Goal: Check status: Check status

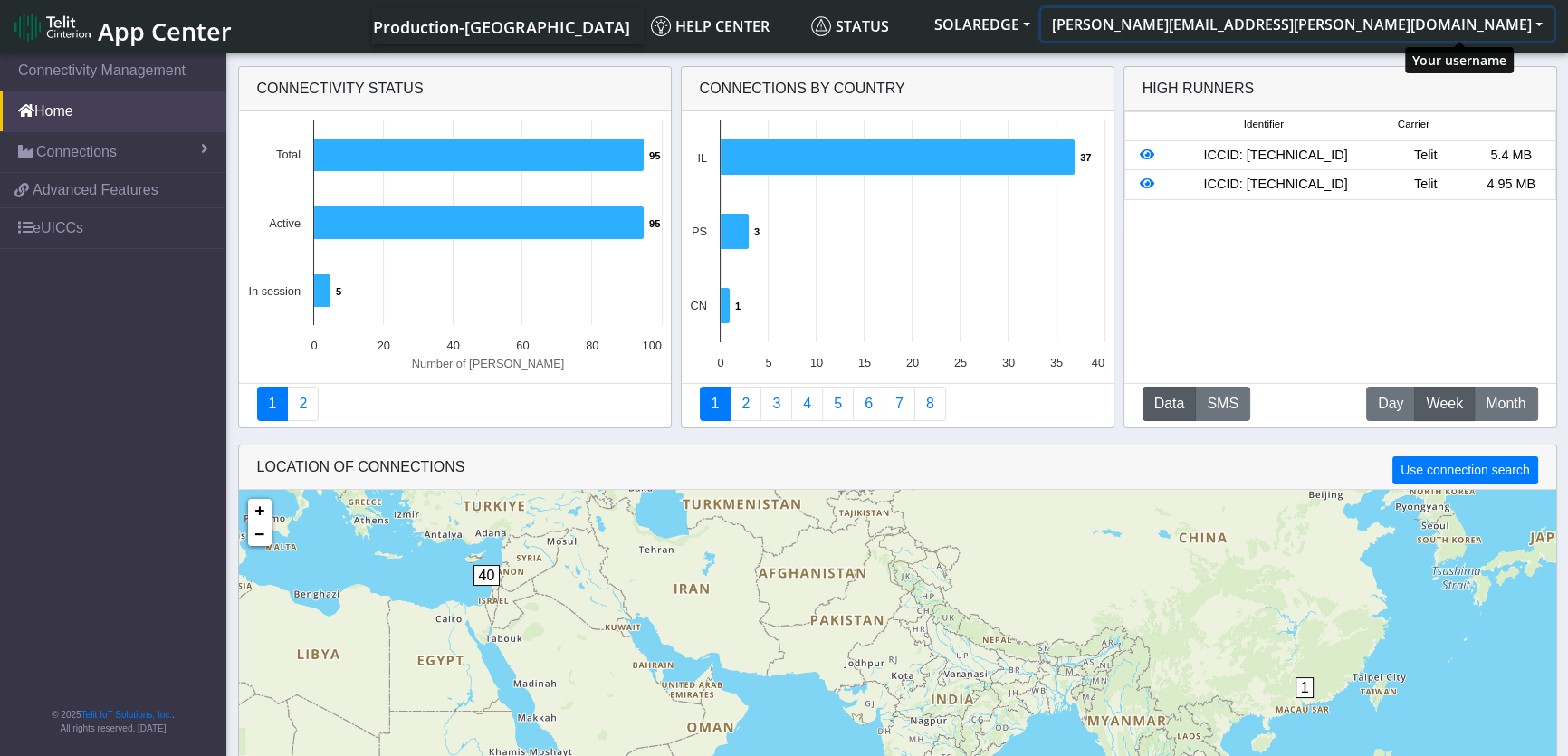
click at [1413, 30] on button "[PERSON_NAME][EMAIL_ADDRESS][PERSON_NAME][DOMAIN_NAME]" at bounding box center [1297, 24] width 512 height 33
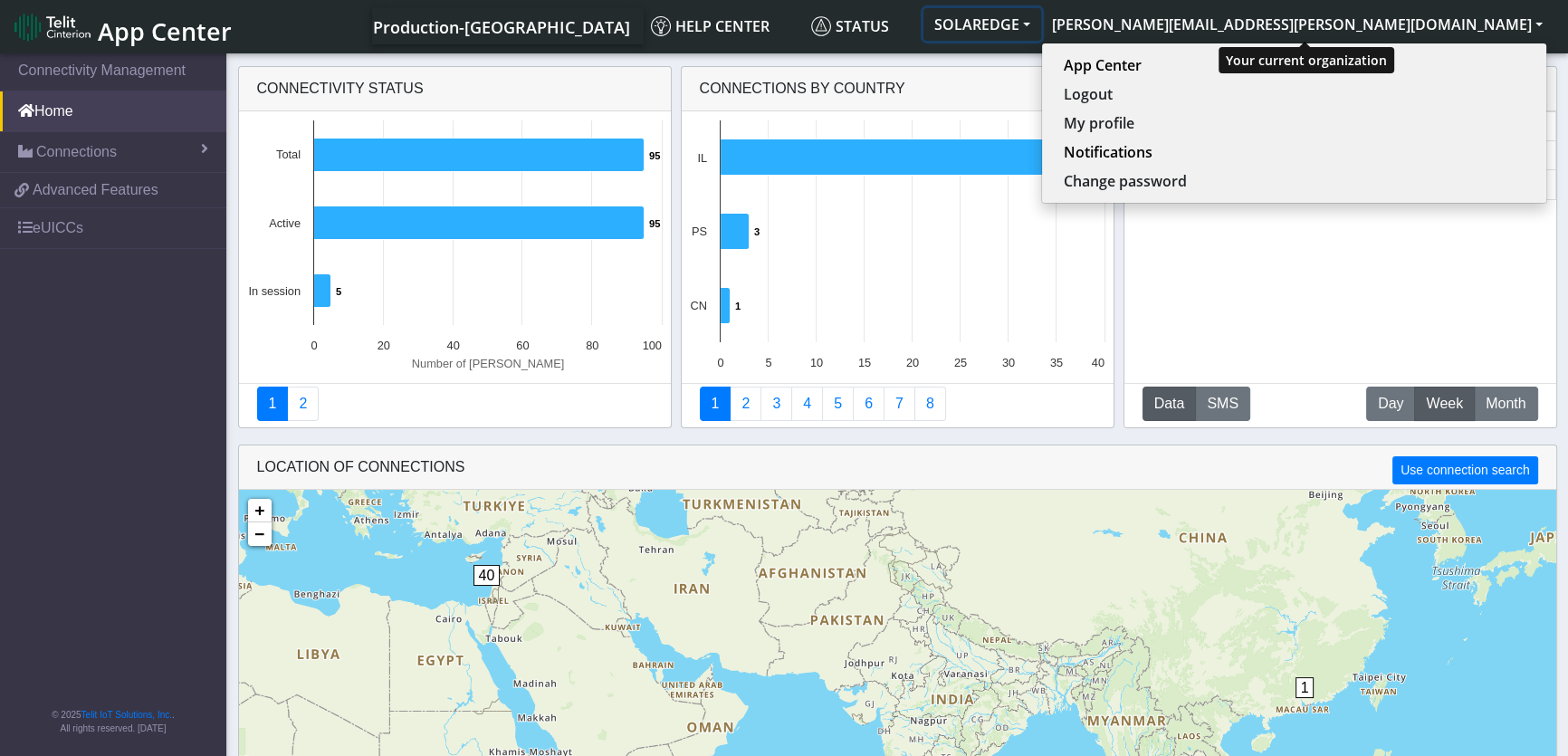
click at [1041, 31] on button "SOLAREDGE" at bounding box center [982, 24] width 117 height 33
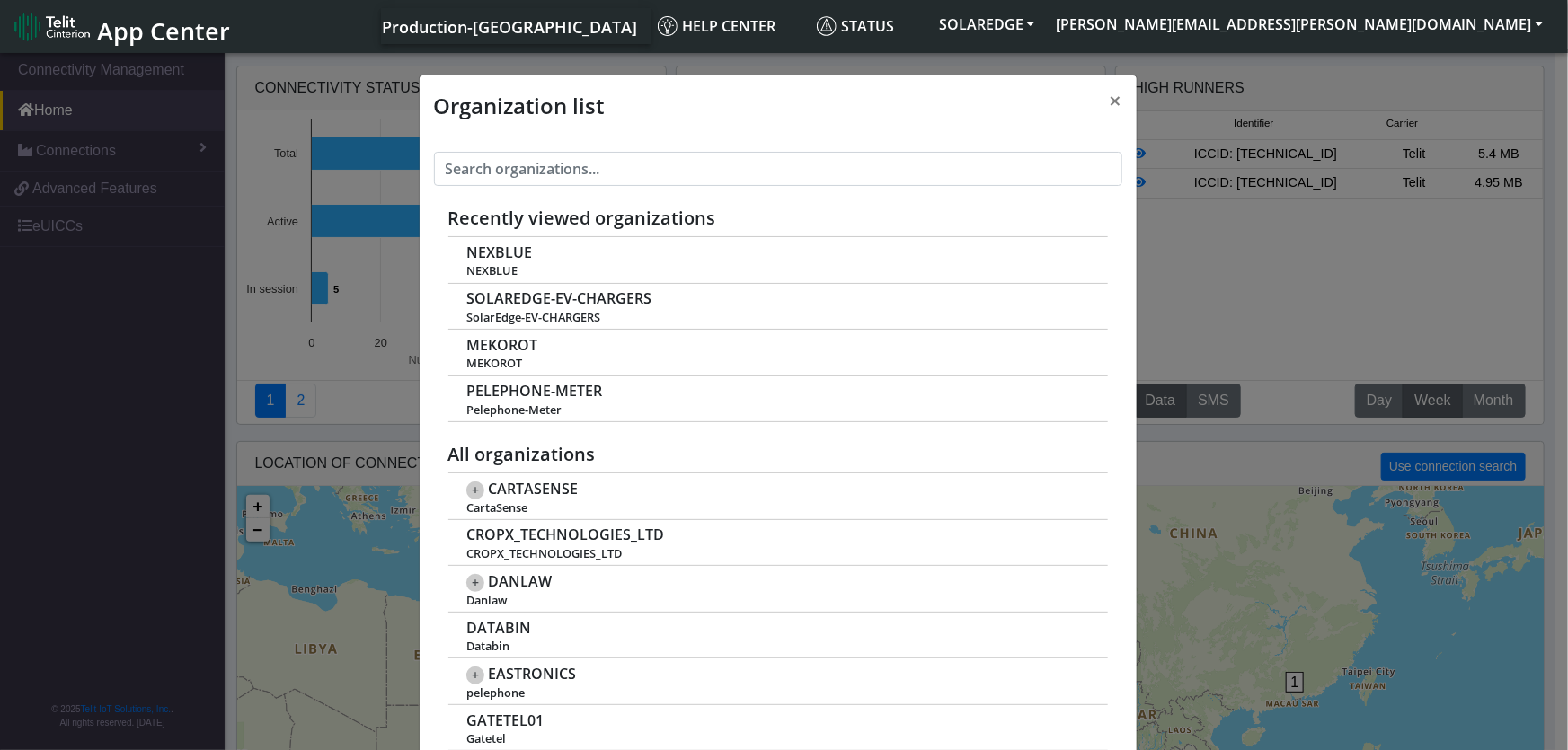
scroll to position [6, 0]
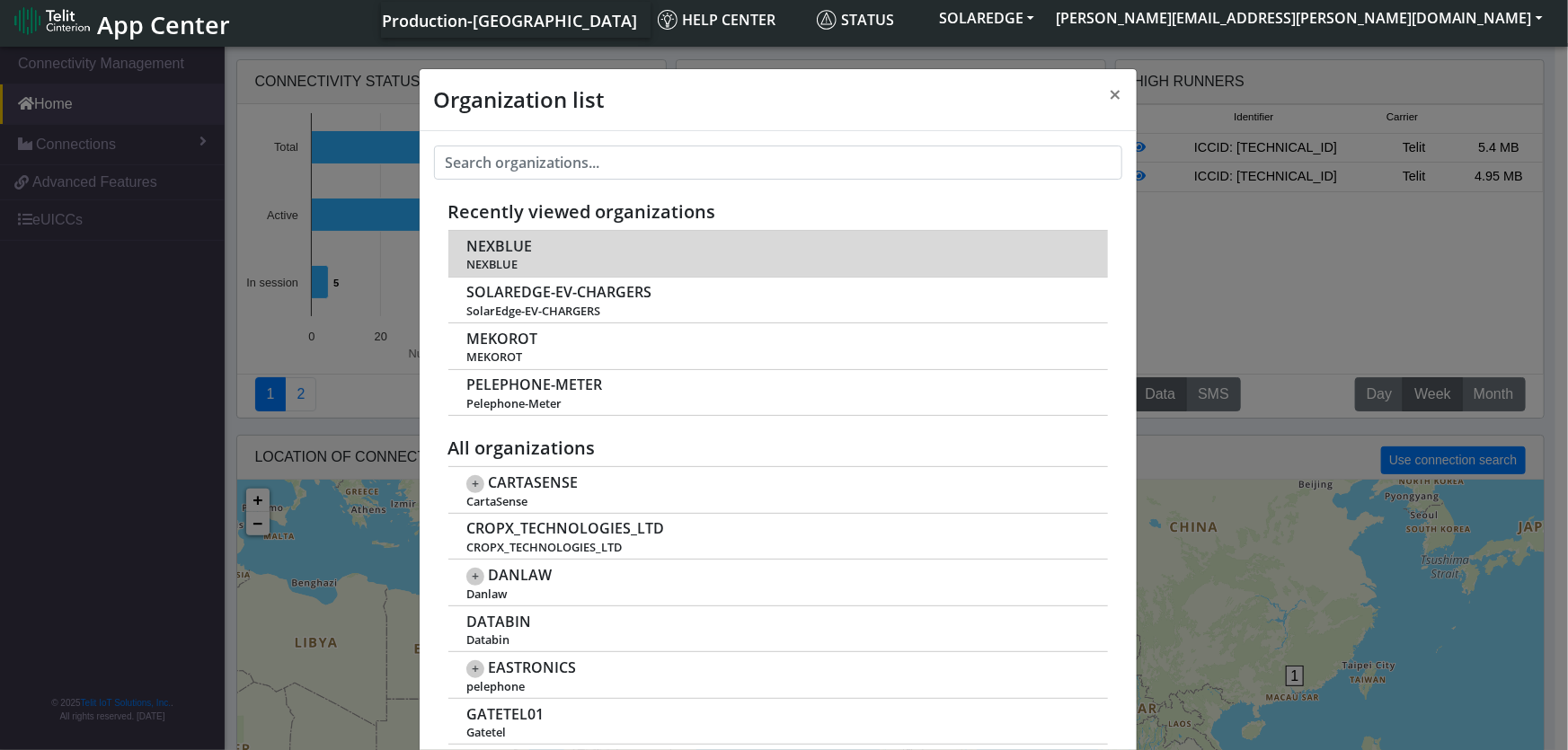
click at [520, 249] on span "NEXBLUE" at bounding box center [499, 246] width 65 height 17
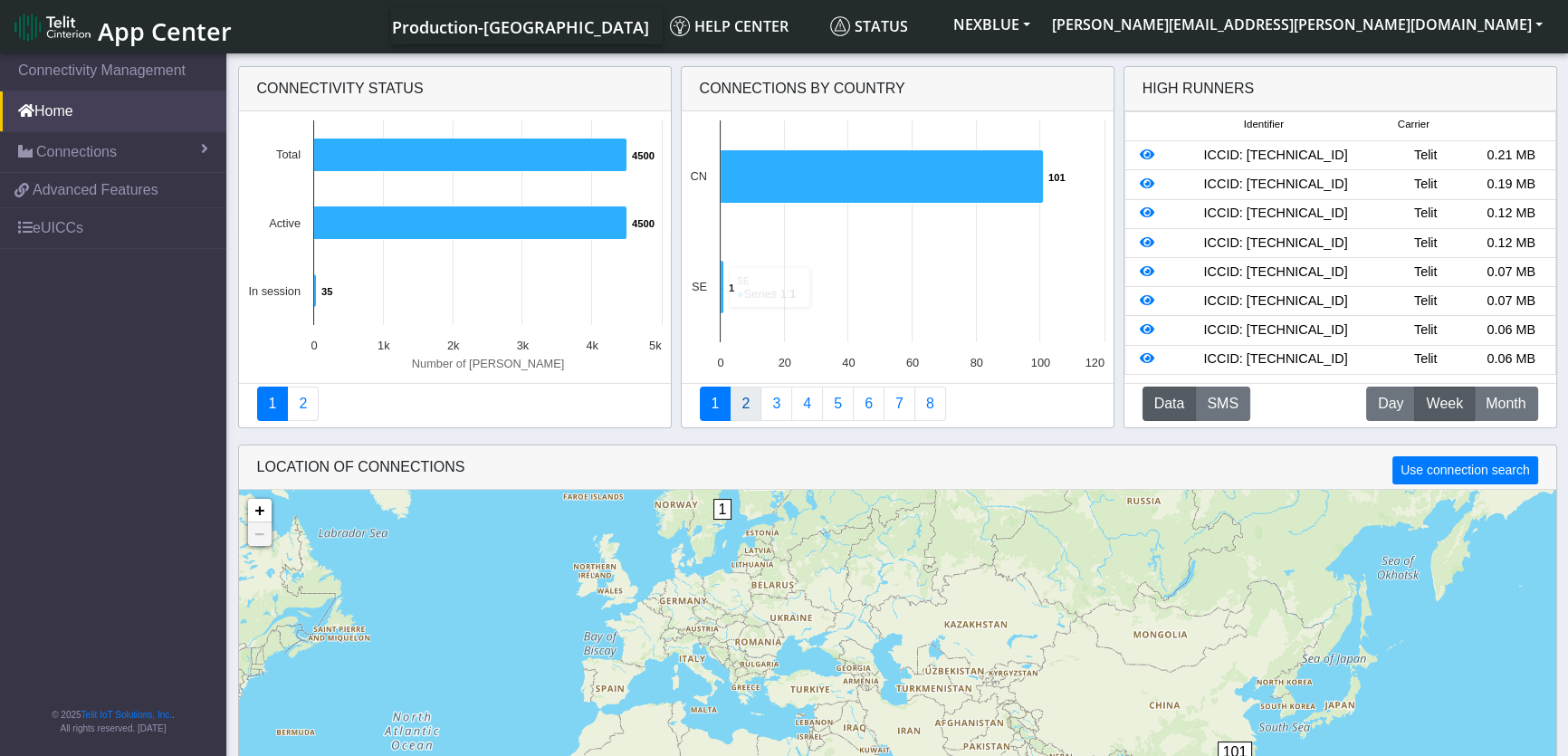
click at [746, 402] on link "2" at bounding box center [746, 404] width 32 height 35
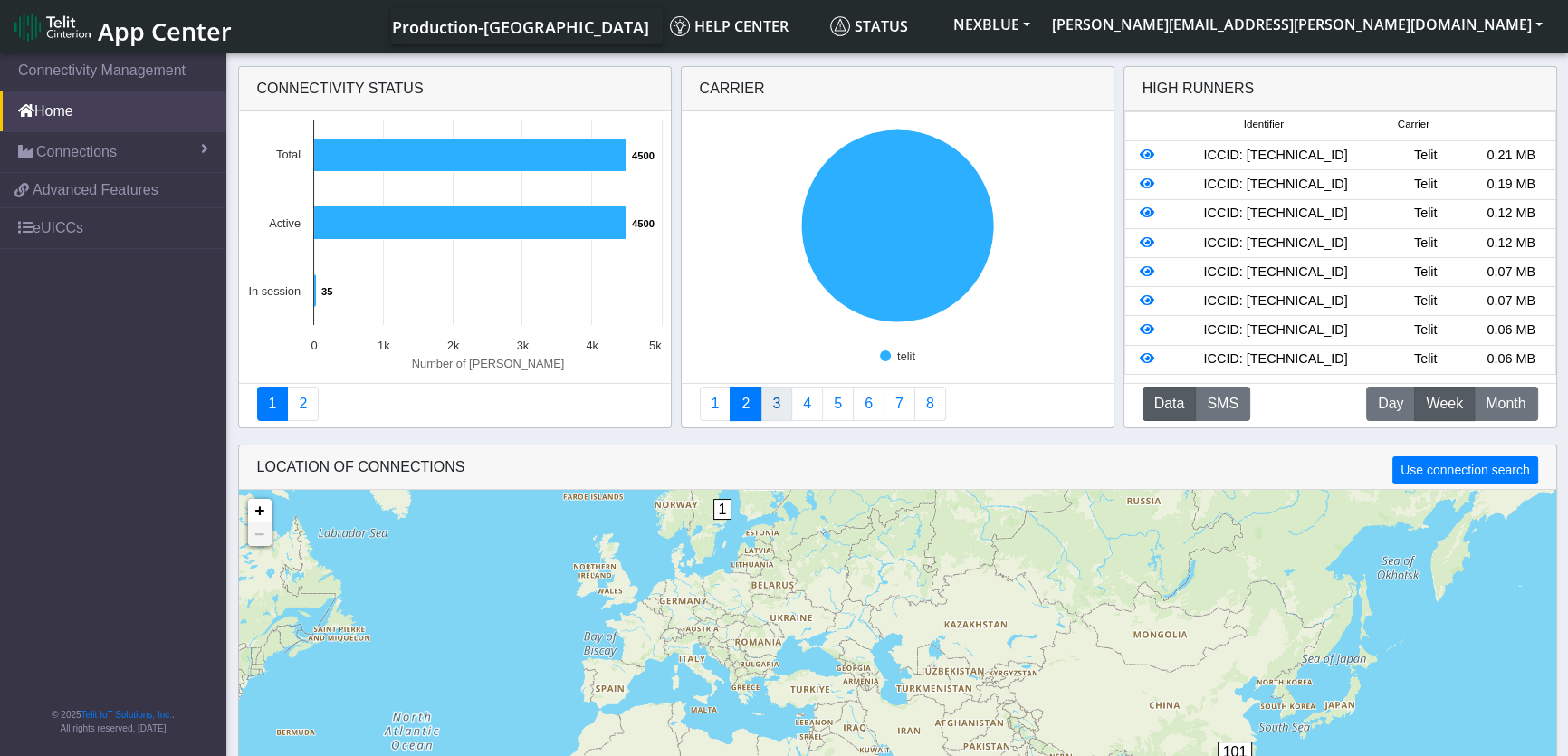
click at [778, 411] on link "3" at bounding box center [777, 404] width 32 height 35
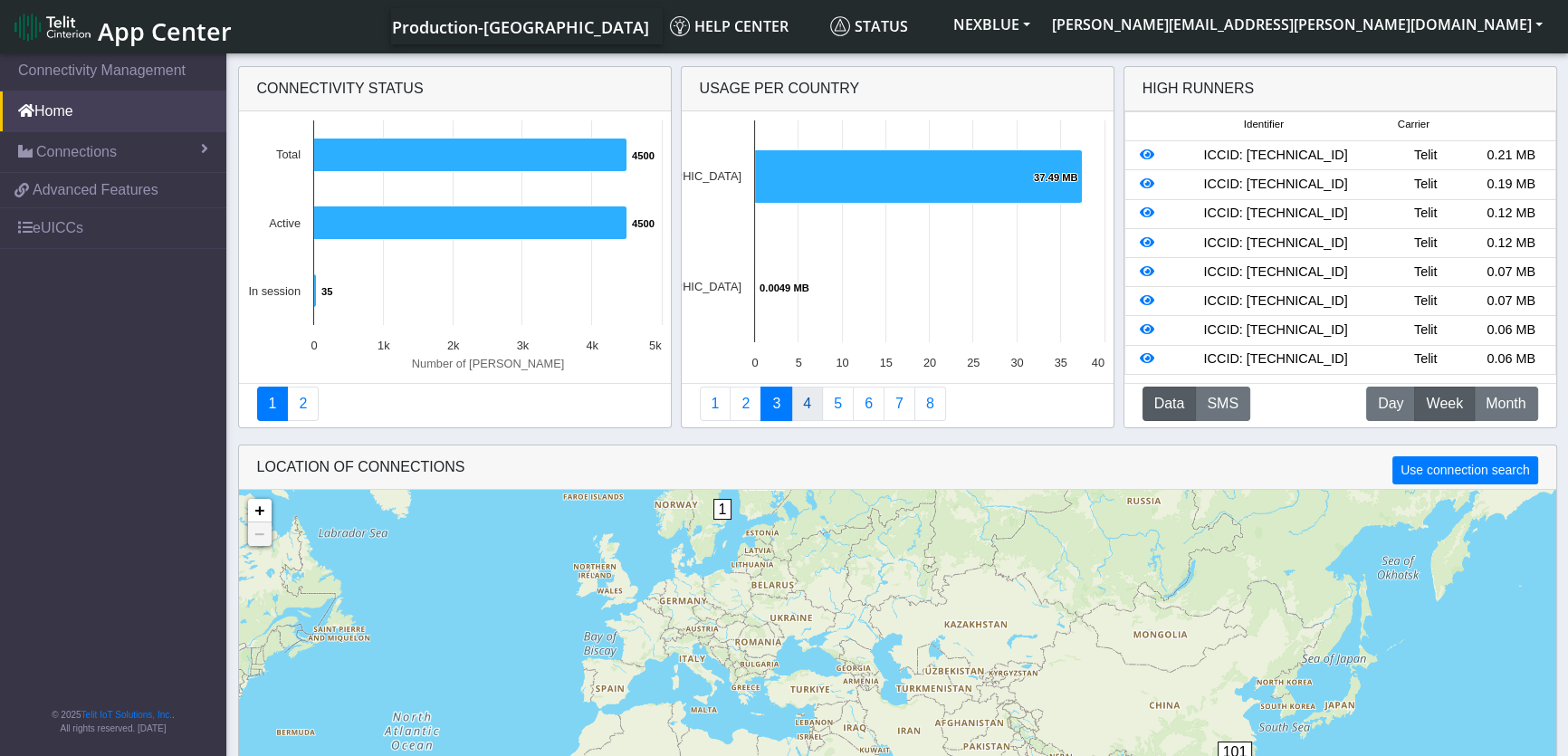
click at [806, 404] on link "4" at bounding box center [807, 404] width 32 height 35
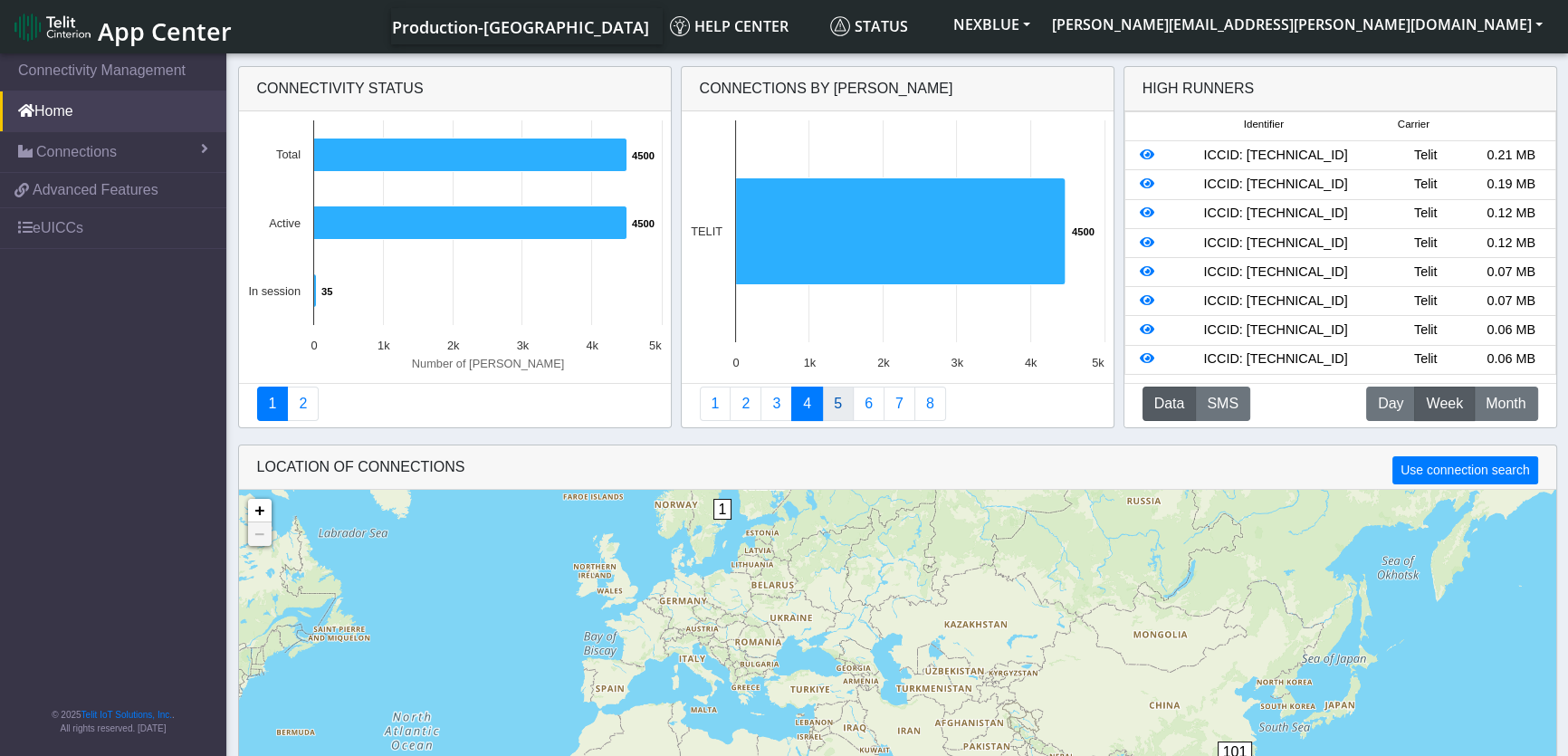
click at [834, 405] on link "5" at bounding box center [838, 404] width 32 height 35
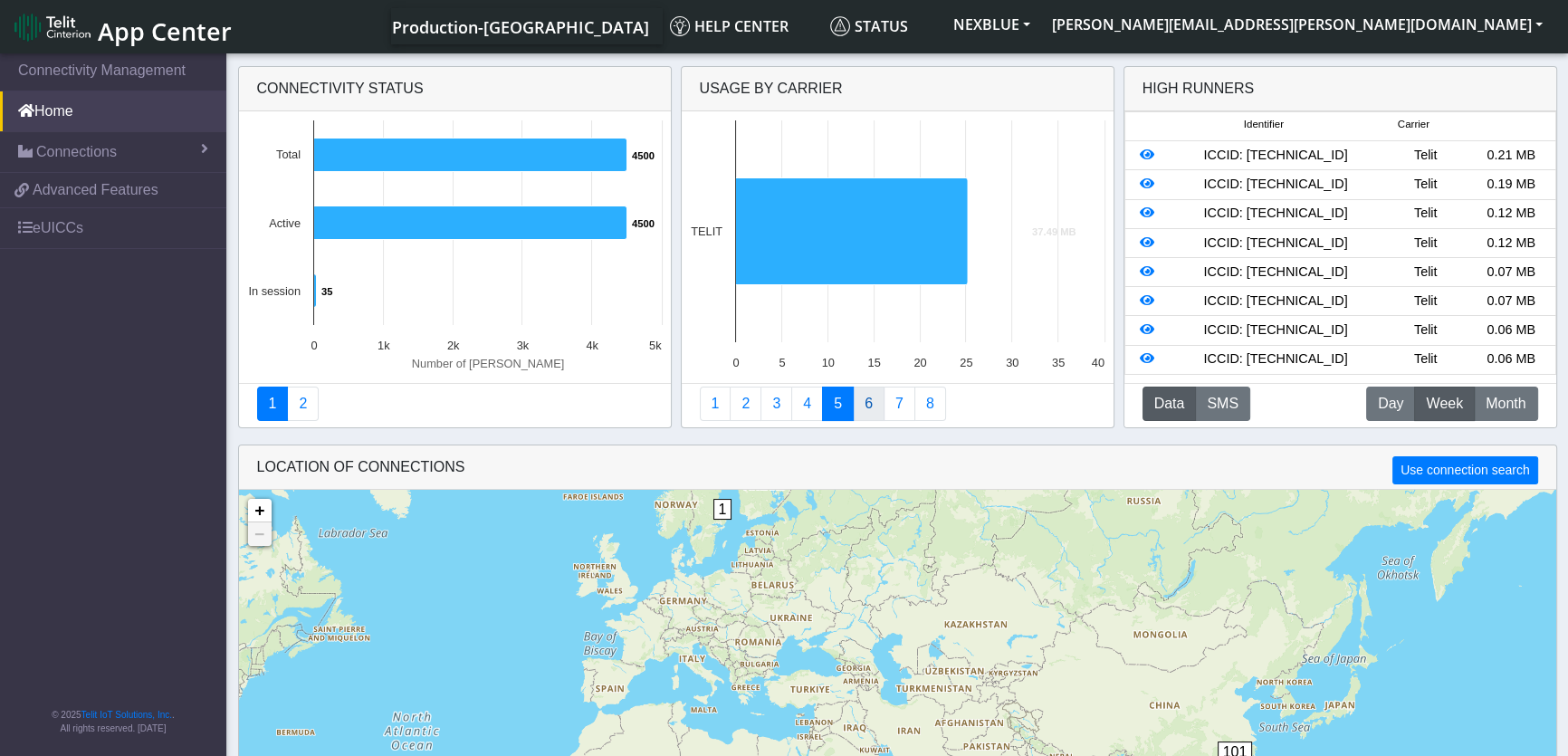
click at [867, 407] on link "6" at bounding box center [869, 404] width 32 height 35
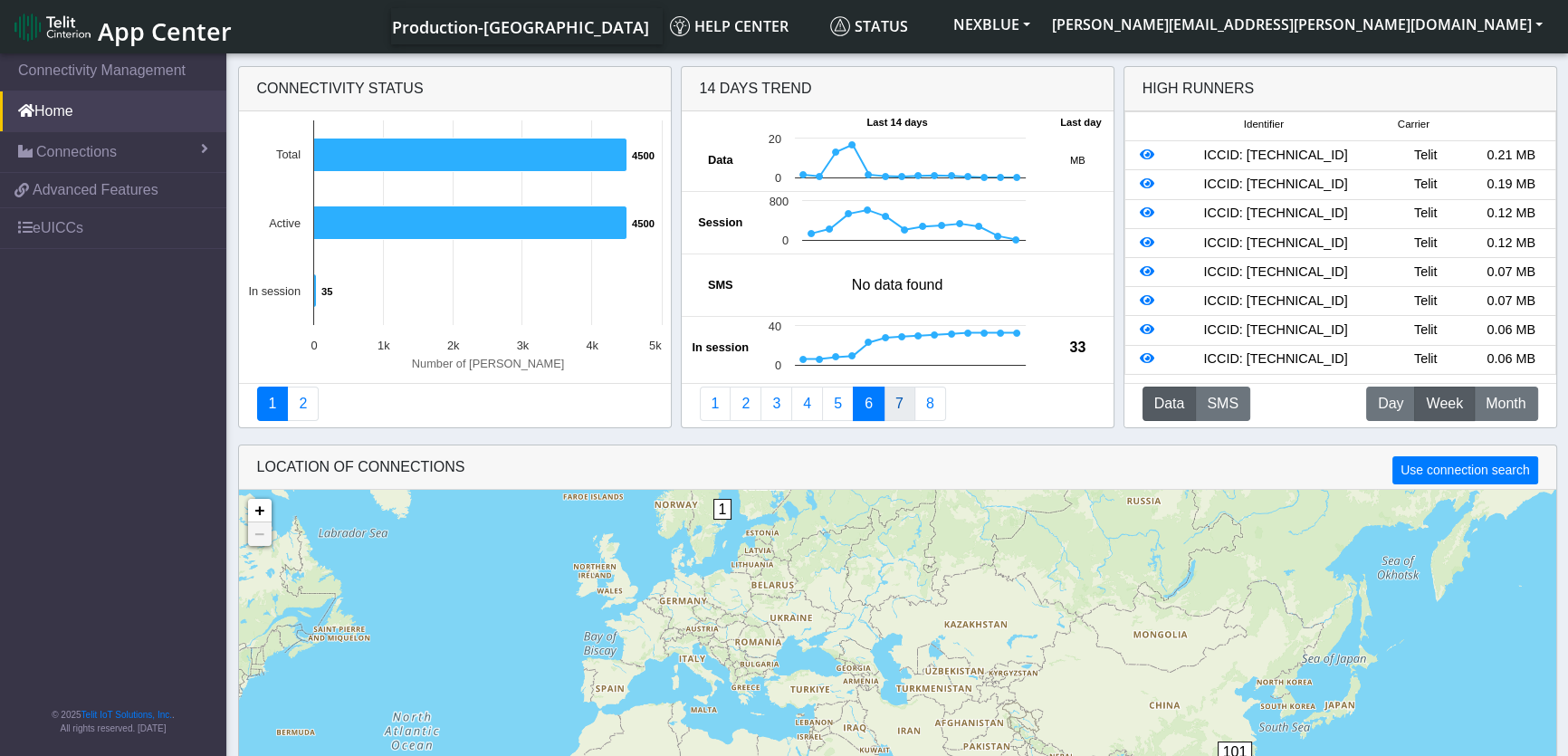
click at [896, 406] on link "7" at bounding box center [900, 404] width 32 height 35
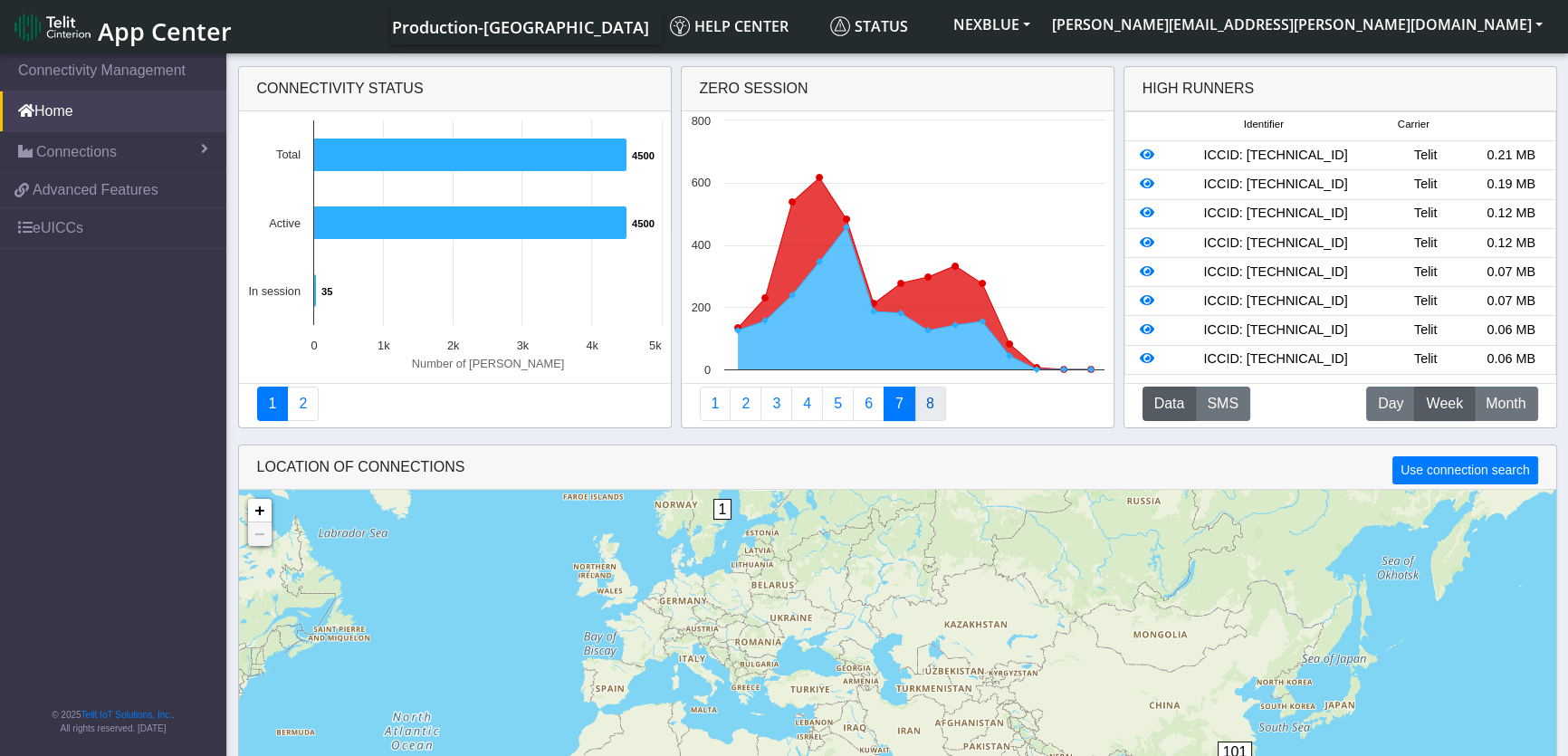
click at [920, 406] on link "8" at bounding box center [931, 404] width 32 height 35
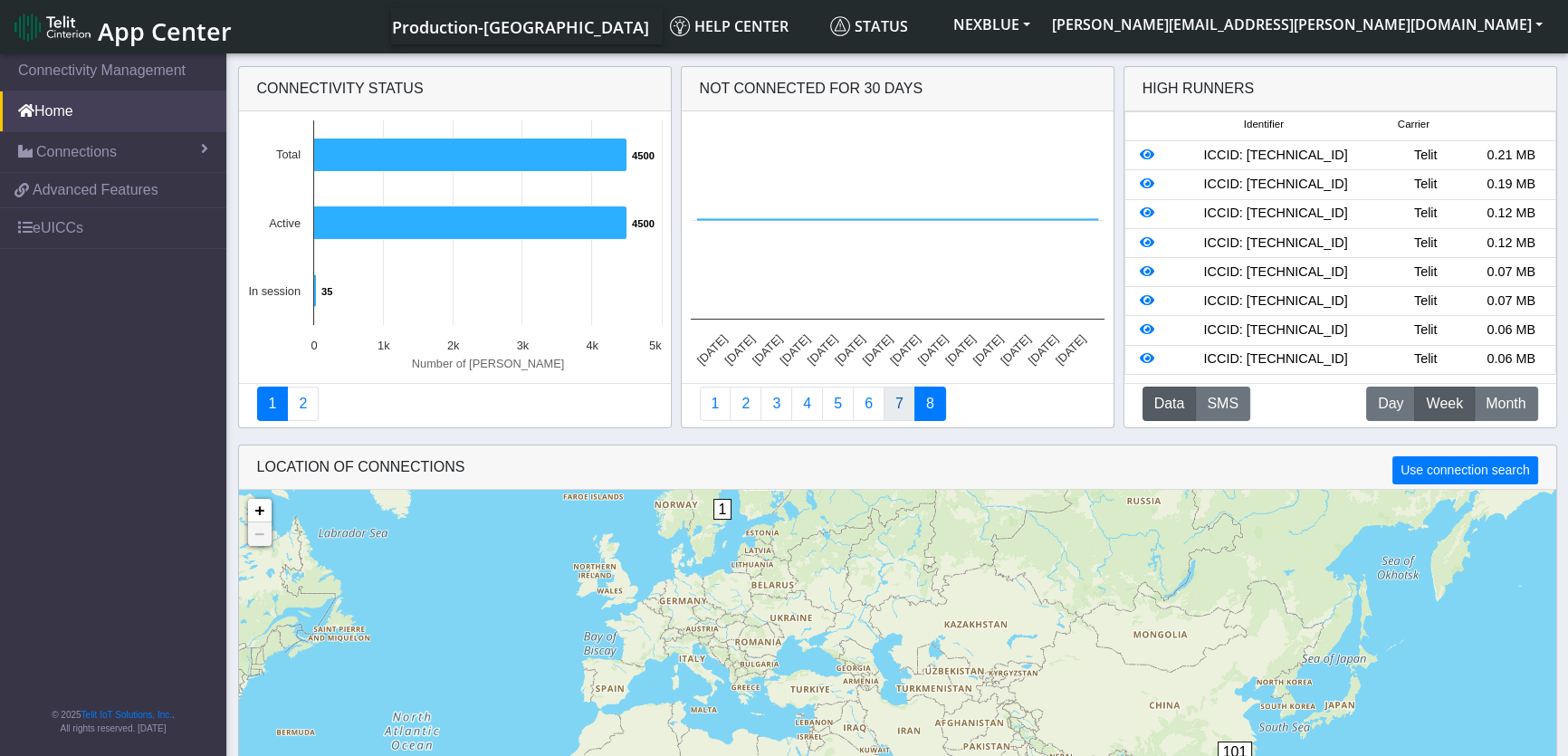
click at [898, 408] on link "7" at bounding box center [900, 404] width 32 height 35
